Goal: Task Accomplishment & Management: Complete application form

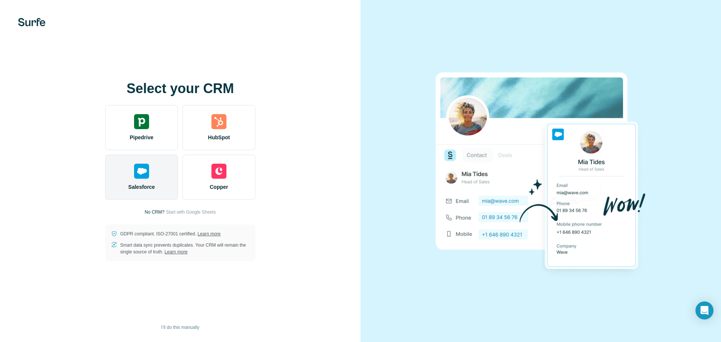
click at [142, 181] on div "Salesforce" at bounding box center [141, 177] width 73 height 45
click at [150, 170] on div "Salesforce" at bounding box center [141, 177] width 73 height 45
